Goal: Task Accomplishment & Management: Complete application form

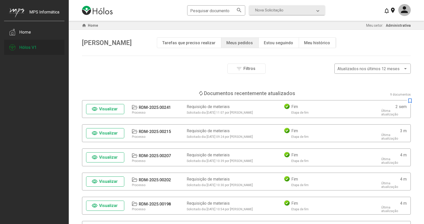
click at [28, 50] on div "Hólos V1" at bounding box center [34, 47] width 60 height 15
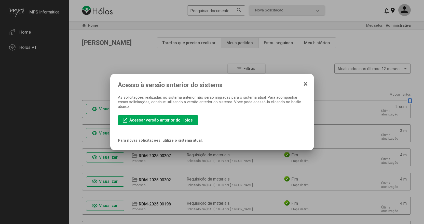
click at [153, 120] on span "Acessar versão anterior do Hólos" at bounding box center [160, 120] width 63 height 5
click at [304, 83] on icon at bounding box center [305, 83] width 3 height 3
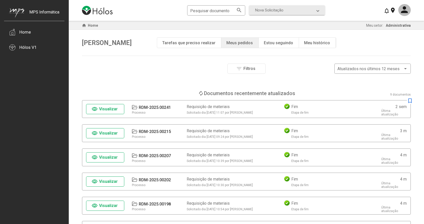
click at [244, 43] on div "Meus pedidos" at bounding box center [239, 42] width 26 height 5
click at [283, 9] on span "Nova Solicitação" at bounding box center [269, 10] width 28 height 5
click at [266, 44] on div "Requisição de materiais" at bounding box center [287, 42] width 64 height 5
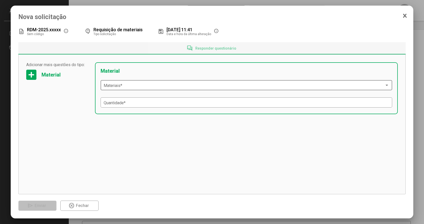
click at [375, 86] on span at bounding box center [244, 85] width 281 height 5
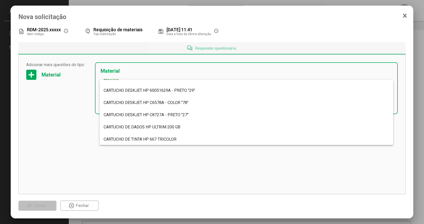
scroll to position [335, 0]
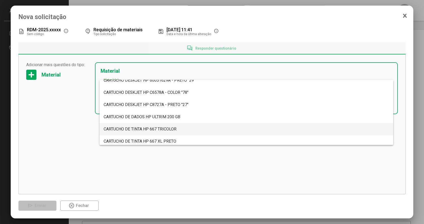
click at [143, 127] on span "CARTUCHO DE TINTA HP 667 TRICOLOR" at bounding box center [140, 129] width 73 height 5
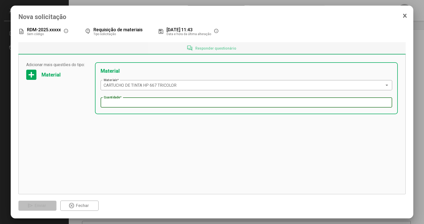
click at [150, 104] on input "Quantidade *" at bounding box center [246, 102] width 285 height 5
type input "**"
click at [38, 204] on span "Enviar" at bounding box center [40, 205] width 11 height 5
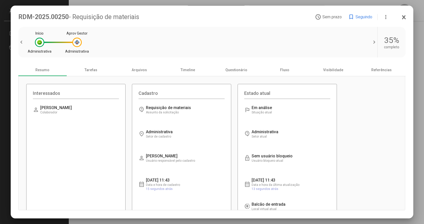
drag, startPoint x: 294, startPoint y: 14, endPoint x: 302, endPoint y: 123, distance: 109.7
click at [300, 131] on div "RDM-2025.00250 - Requisição de materiais access_time Sem prazo bookmark Seguind…" at bounding box center [211, 112] width 387 height 198
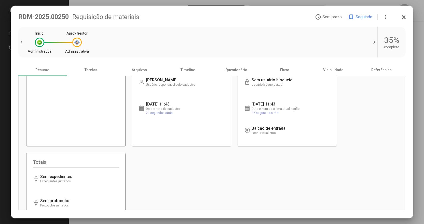
scroll to position [166, 0]
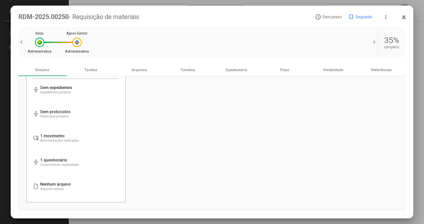
click at [403, 17] on icon at bounding box center [403, 17] width 3 height 3
